Goal: Task Accomplishment & Management: Use online tool/utility

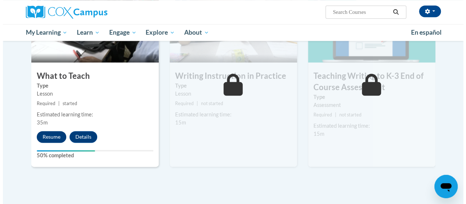
scroll to position [401, 0]
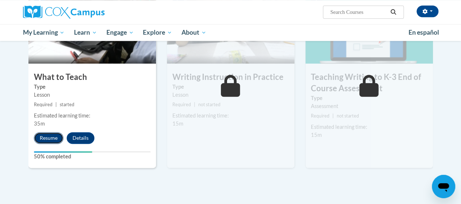
click at [52, 136] on button "Resume" at bounding box center [49, 138] width 30 height 12
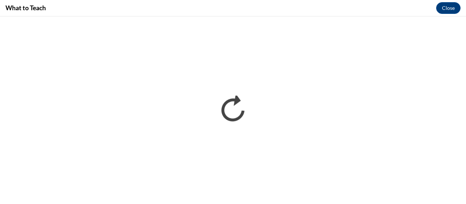
scroll to position [0, 0]
